Goal: Task Accomplishment & Management: Manage account settings

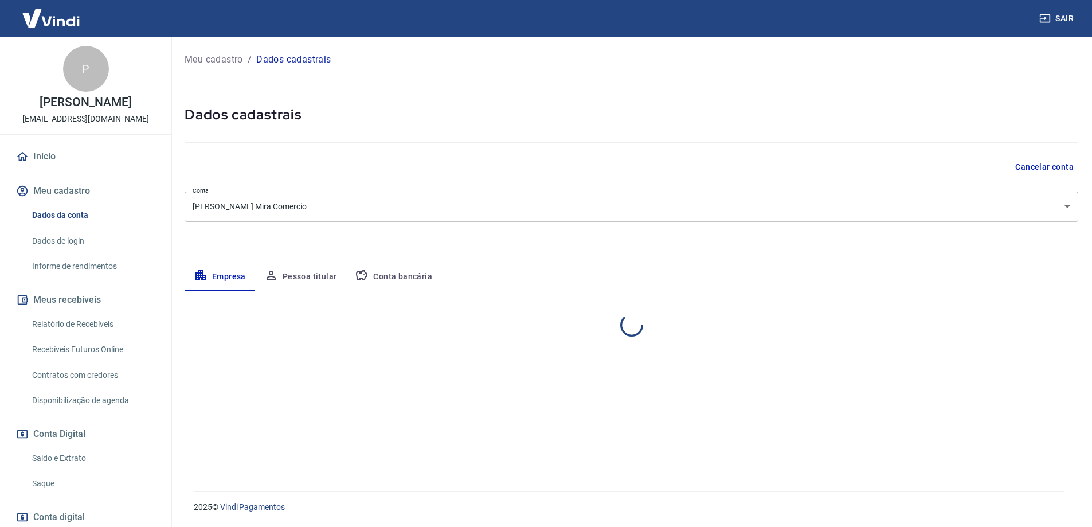
select select "PR"
select select "business"
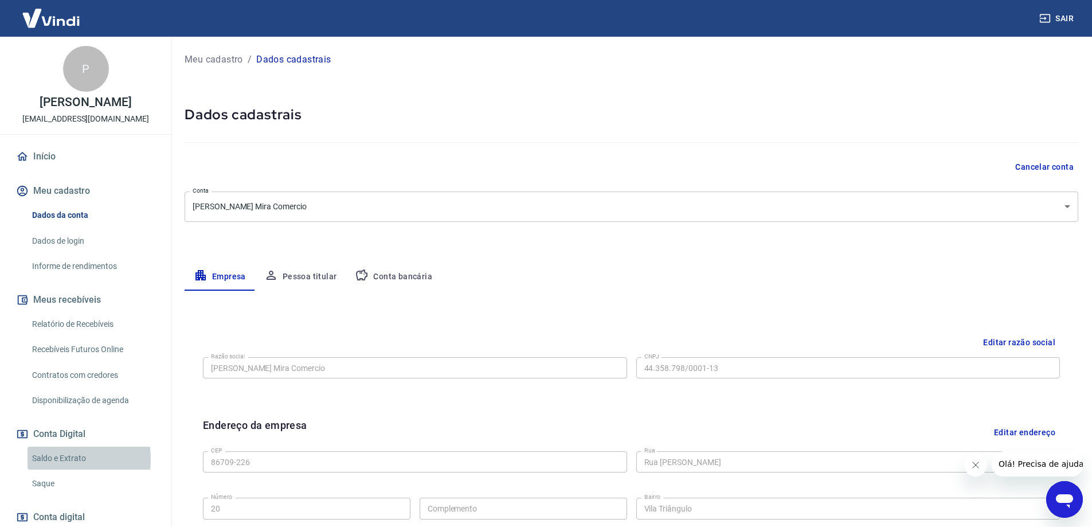
click at [53, 470] on link "Saldo e Extrato" at bounding box center [93, 459] width 130 height 24
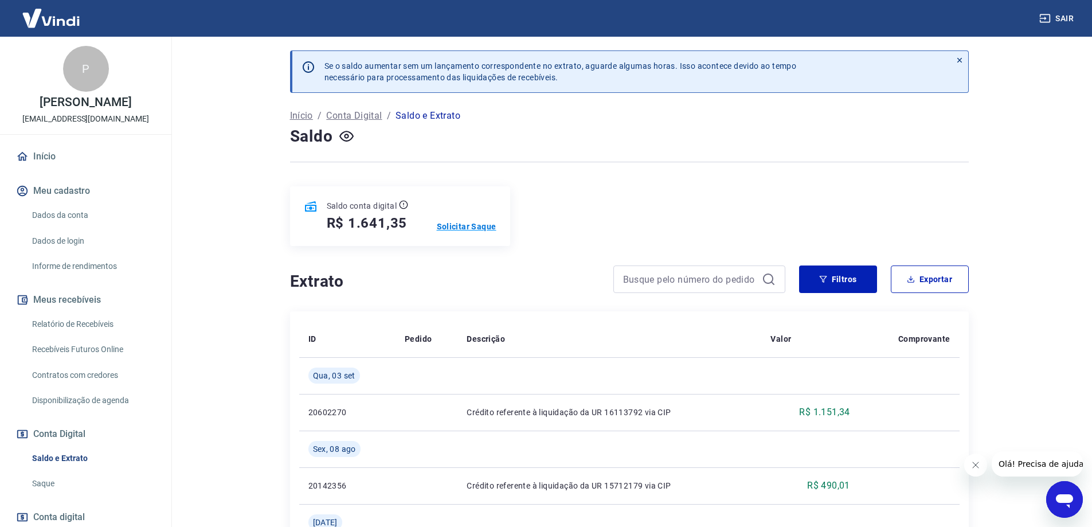
click at [456, 226] on p "Solicitar Saque" at bounding box center [467, 226] width 60 height 11
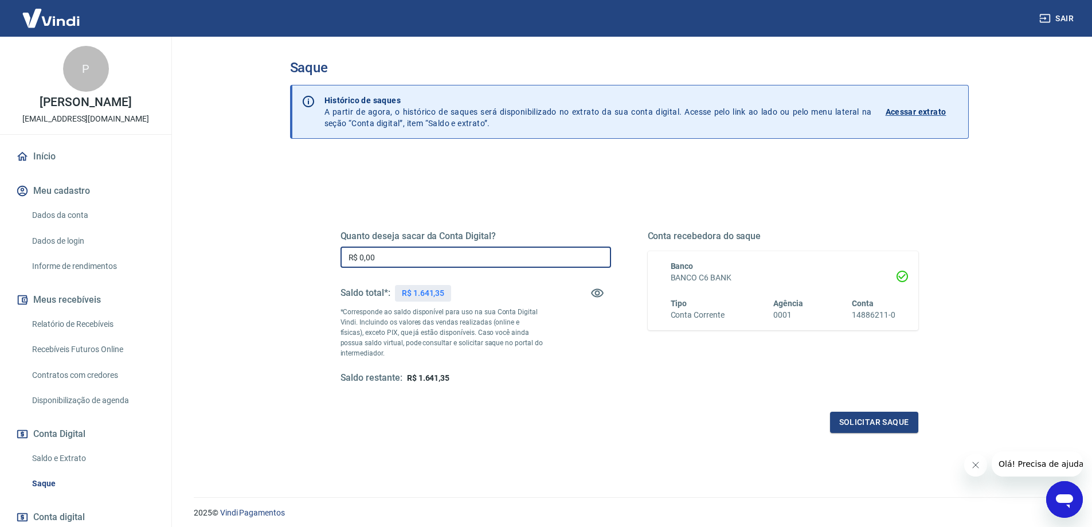
drag, startPoint x: 427, startPoint y: 264, endPoint x: 404, endPoint y: 265, distance: 23.0
click at [404, 265] on input "R$ 0,00" at bounding box center [476, 257] width 271 height 21
type input "R$ 1.641,35"
click at [849, 427] on button "Solicitar saque" at bounding box center [874, 422] width 88 height 21
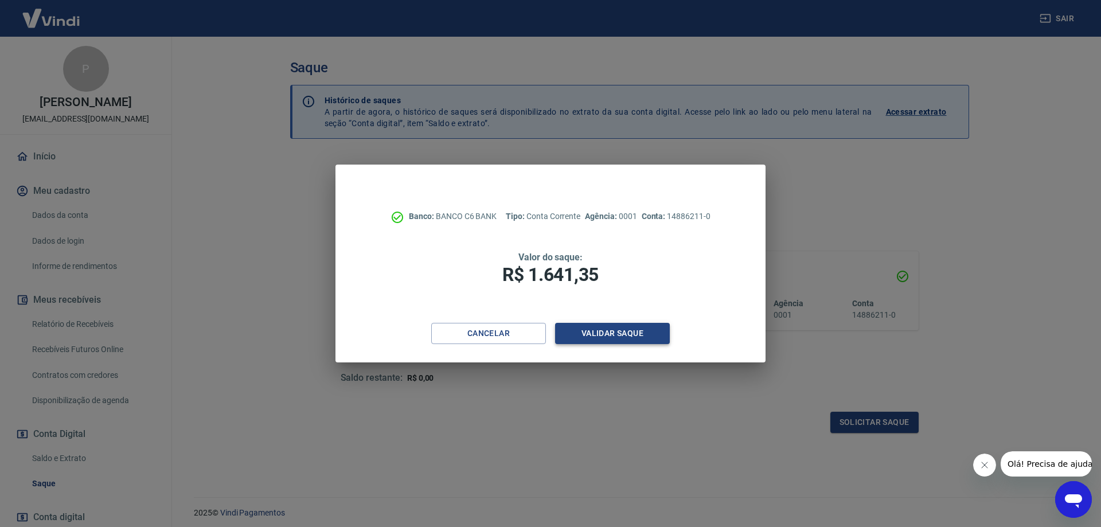
click at [622, 332] on button "Validar saque" at bounding box center [612, 333] width 115 height 21
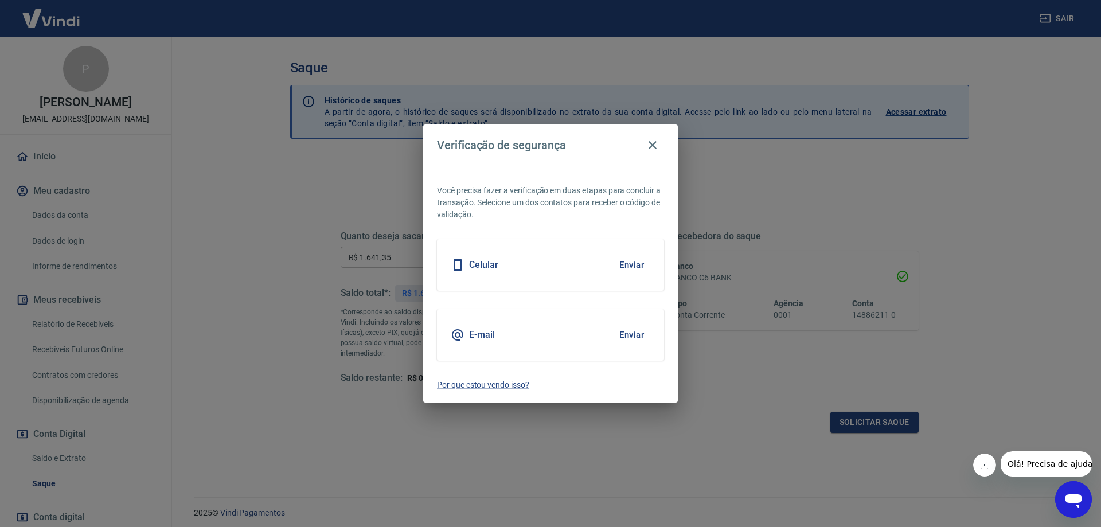
click at [622, 262] on button "Enviar" at bounding box center [631, 265] width 37 height 24
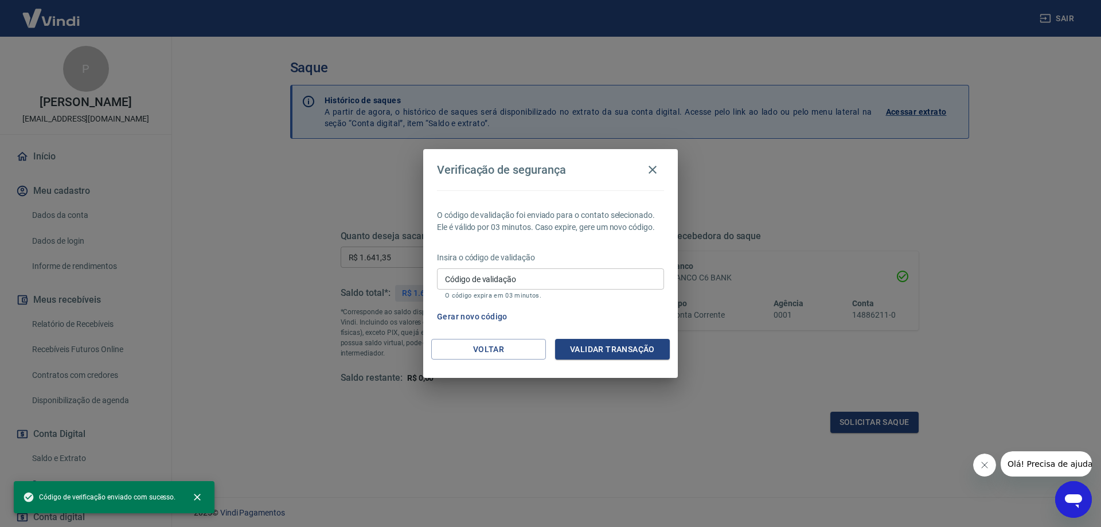
click at [577, 275] on input "Código de validação" at bounding box center [550, 278] width 227 height 21
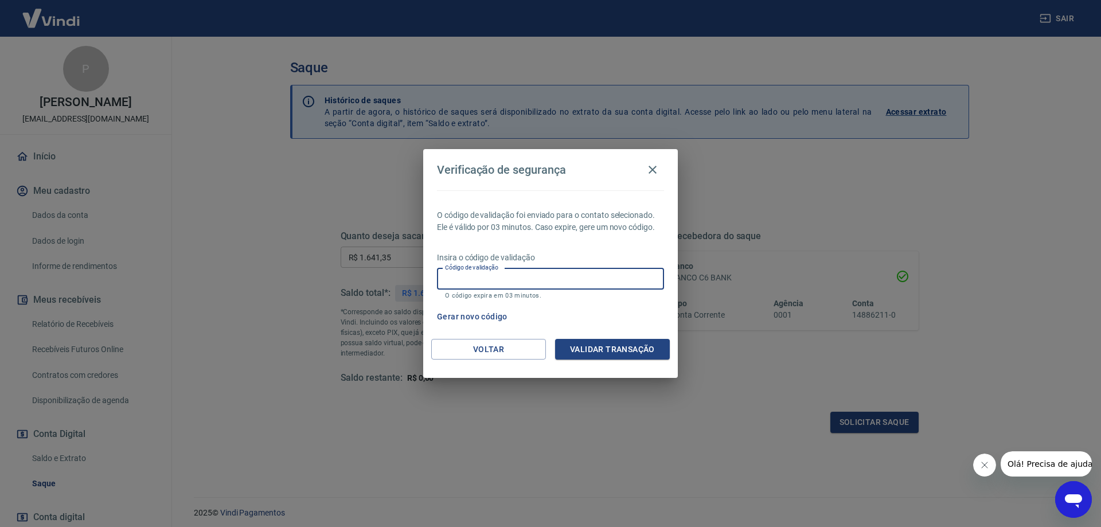
click at [621, 308] on div "Gerar novo código" at bounding box center [548, 316] width 232 height 21
click at [589, 274] on input "Código de validação" at bounding box center [550, 278] width 227 height 21
click at [488, 265] on div "Insira o código de validação Código de validação Código de validação O código e…" at bounding box center [550, 277] width 227 height 50
click at [464, 316] on button "Gerar novo código" at bounding box center [472, 316] width 80 height 21
click at [474, 347] on button "Voltar" at bounding box center [488, 349] width 115 height 21
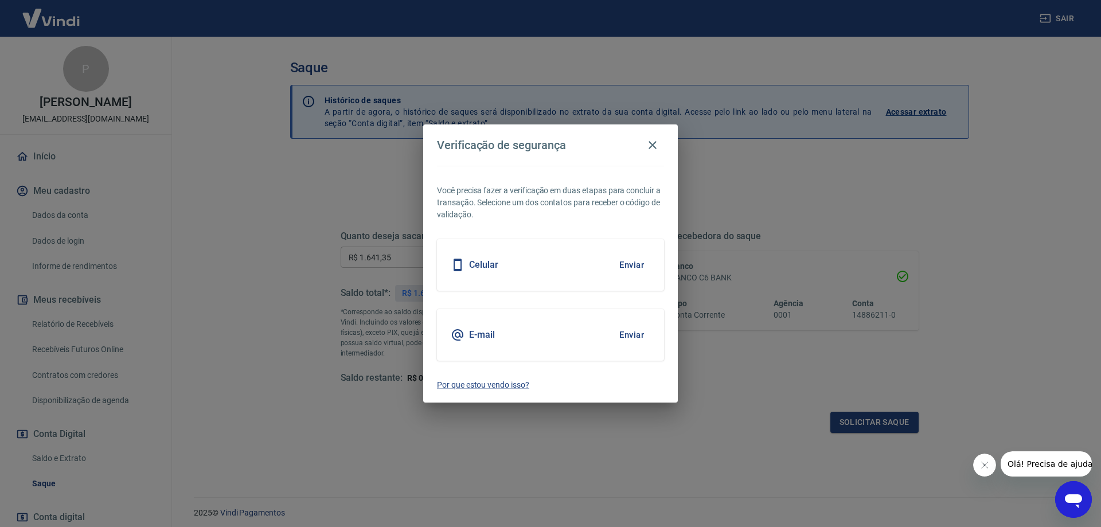
click at [627, 335] on button "Enviar" at bounding box center [631, 335] width 37 height 24
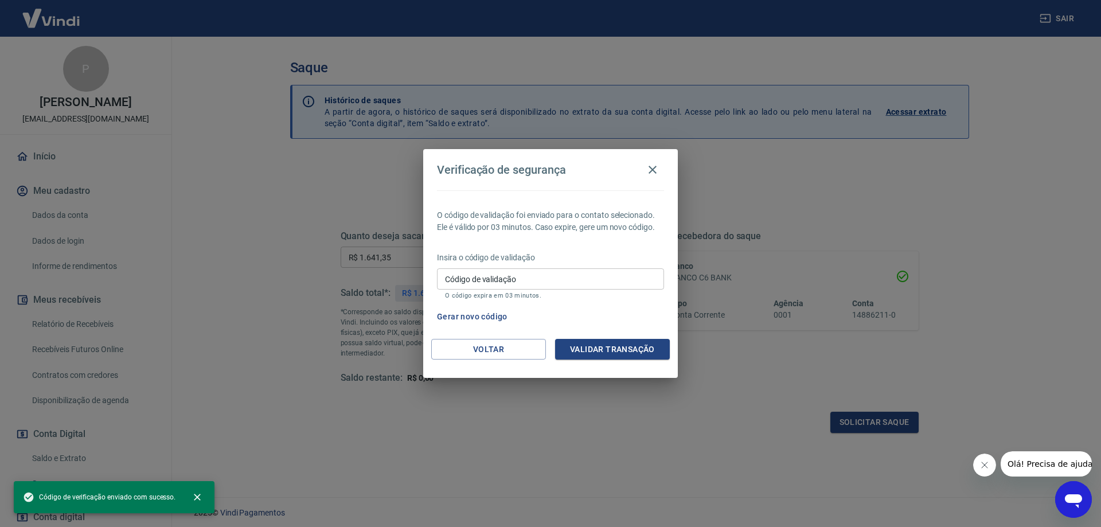
click at [536, 282] on input "Código de validação" at bounding box center [550, 278] width 227 height 21
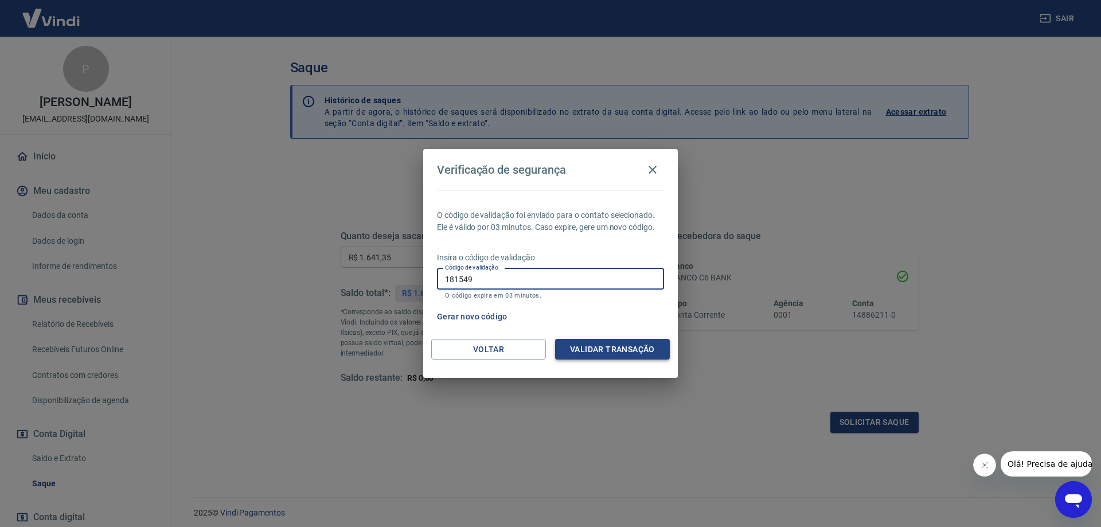
type input "181549"
click at [586, 346] on button "Validar transação" at bounding box center [612, 349] width 115 height 21
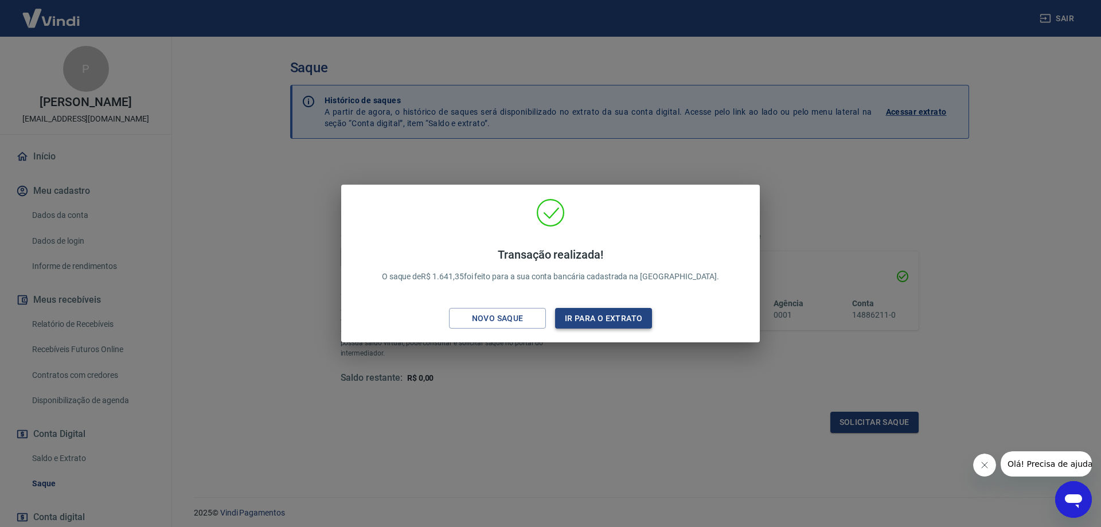
click at [601, 323] on button "Ir para o extrato" at bounding box center [603, 318] width 97 height 21
